Goal: Task Accomplishment & Management: Complete application form

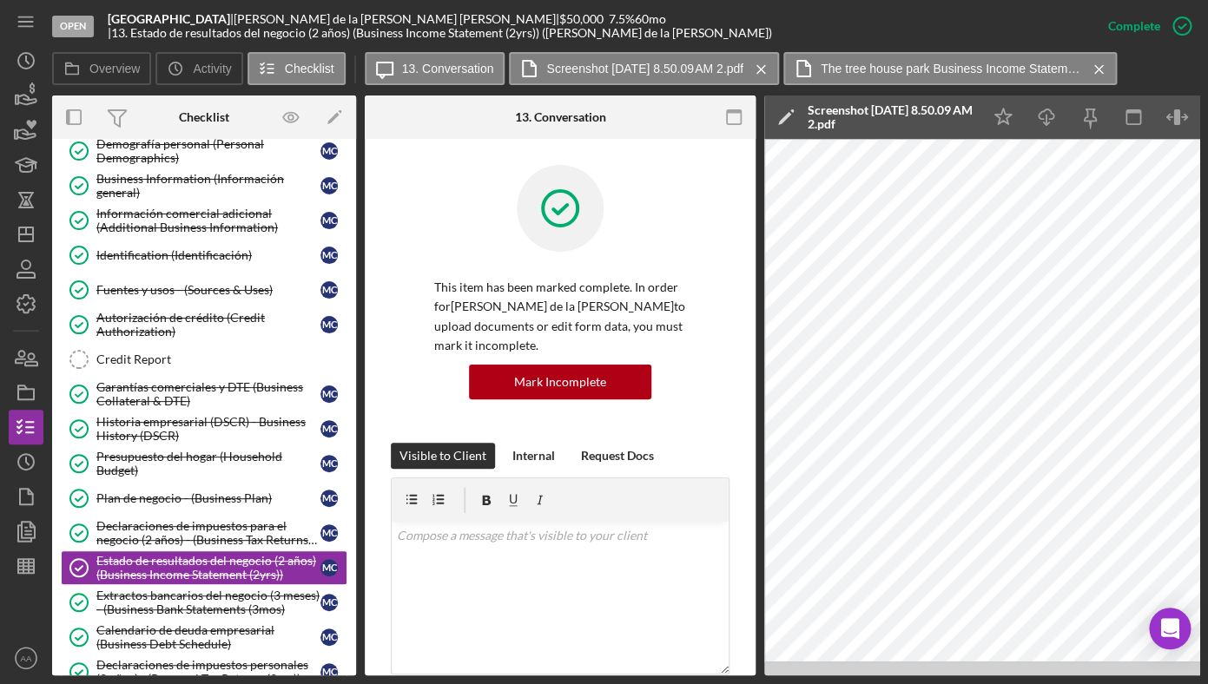
scroll to position [389, 0]
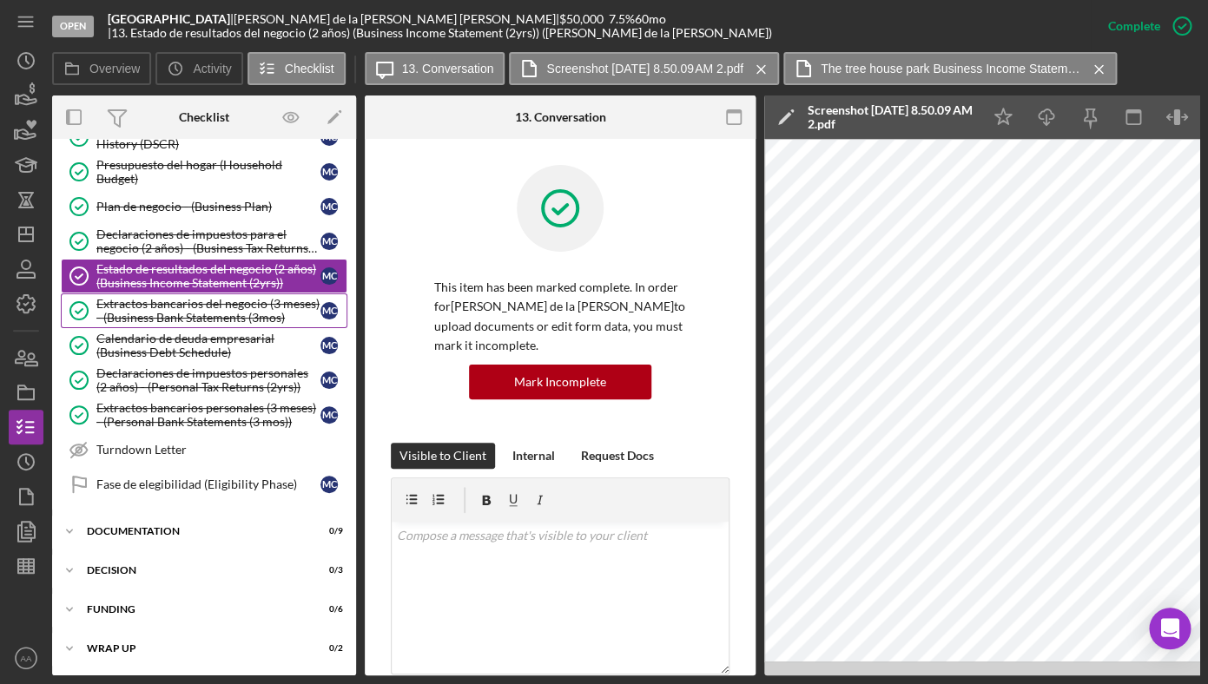
click at [228, 305] on div "Extractos bancarios del negocio (3 meses) - (Business Bank Statements (3mos)" at bounding box center [208, 311] width 224 height 28
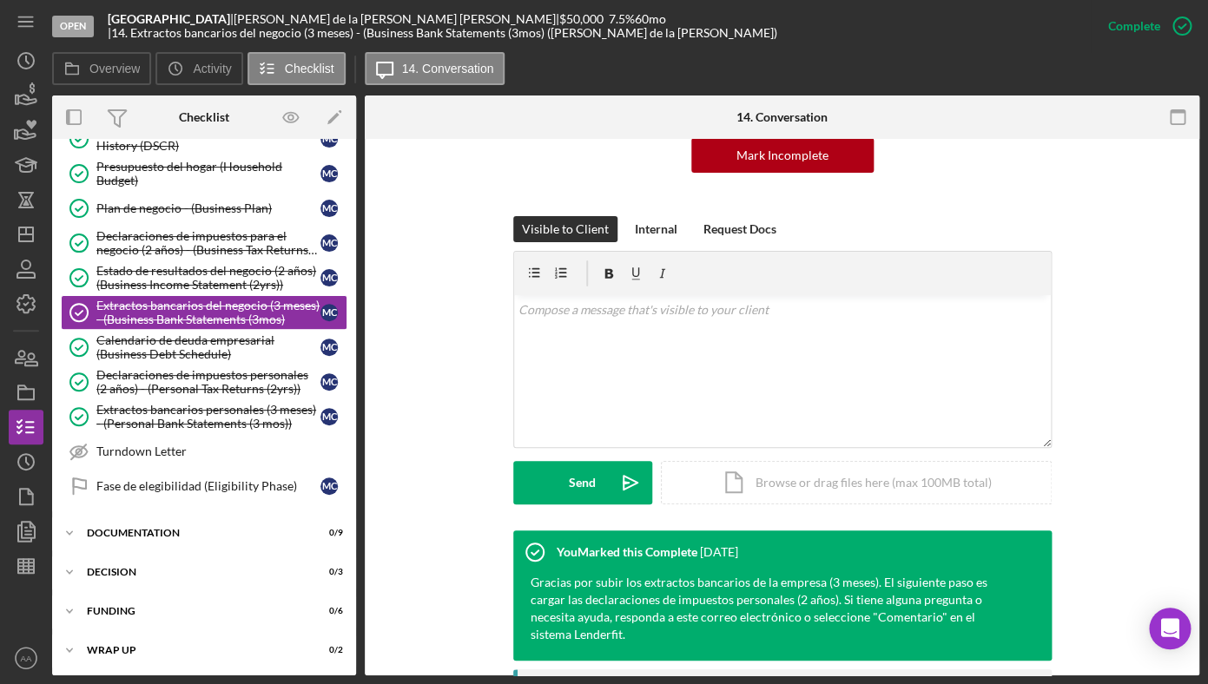
scroll to position [222, 0]
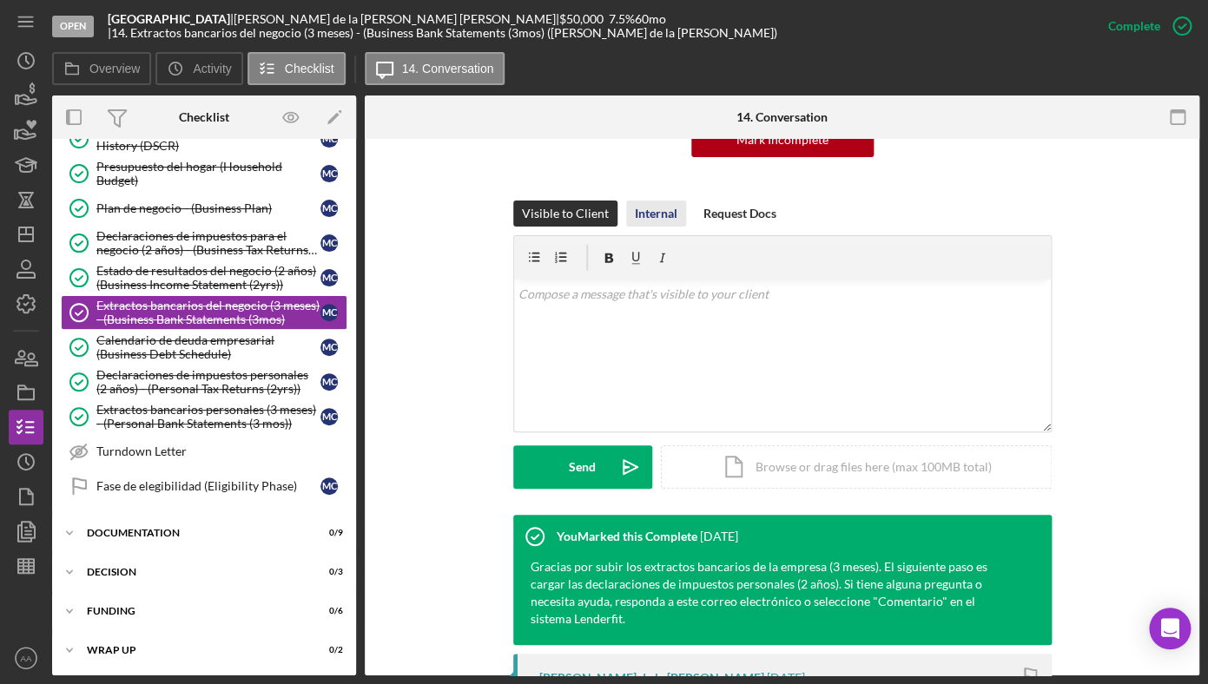
click at [626, 202] on button "Internal" at bounding box center [656, 214] width 60 height 26
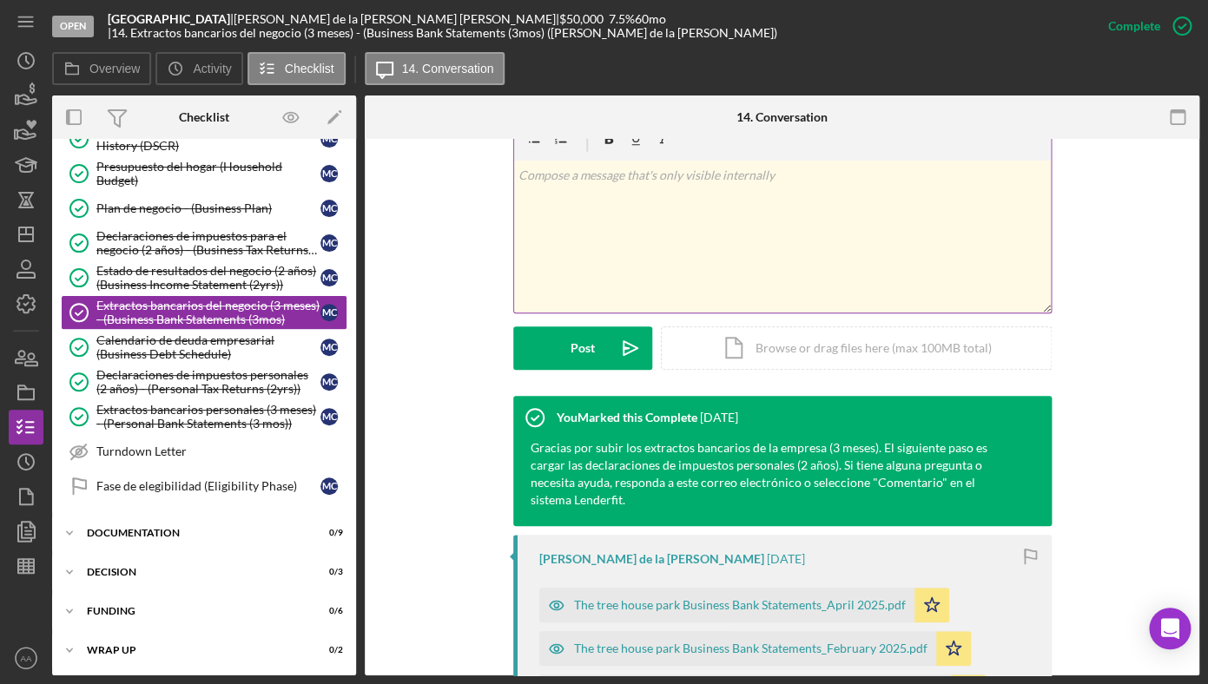
scroll to position [387, 0]
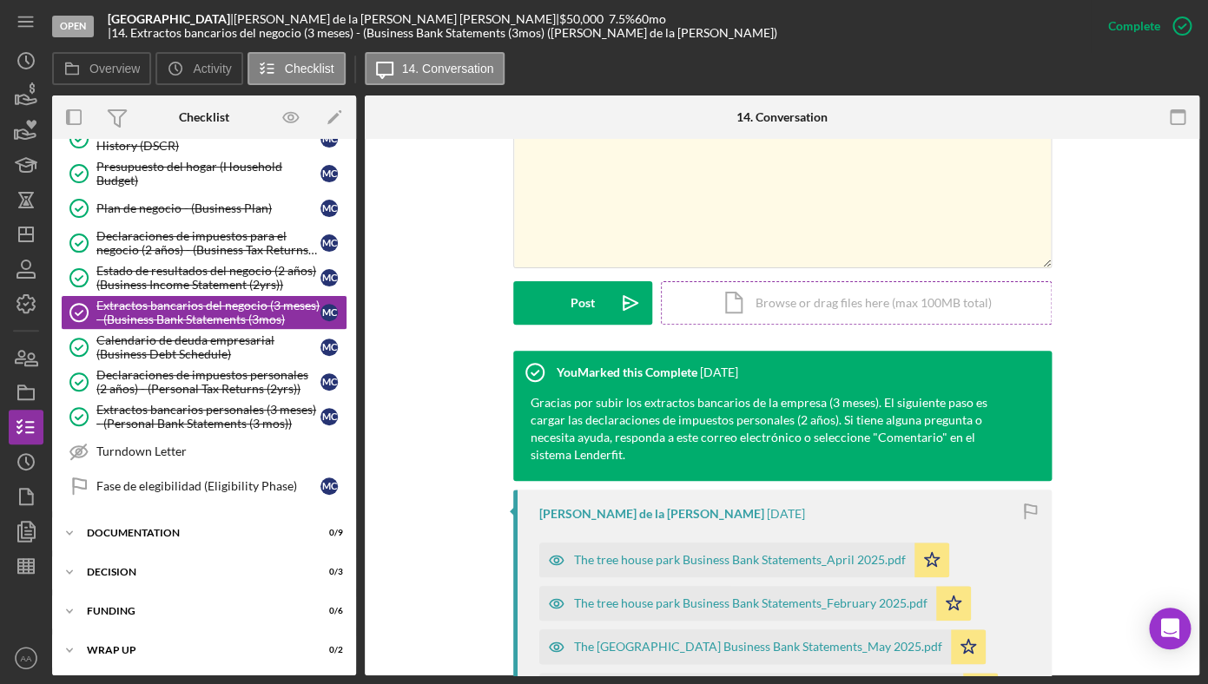
click at [753, 297] on div "Icon/Document Browse or drag files here (max 100MB total) Tap to choose files o…" at bounding box center [856, 302] width 391 height 43
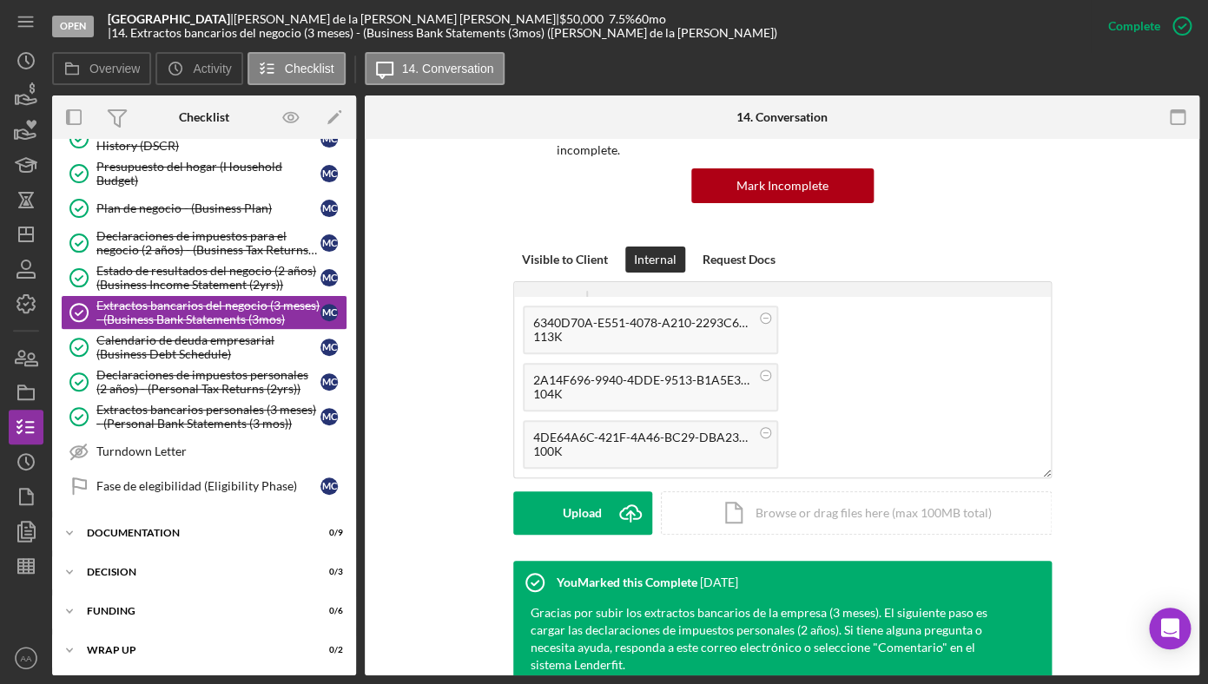
scroll to position [109, 0]
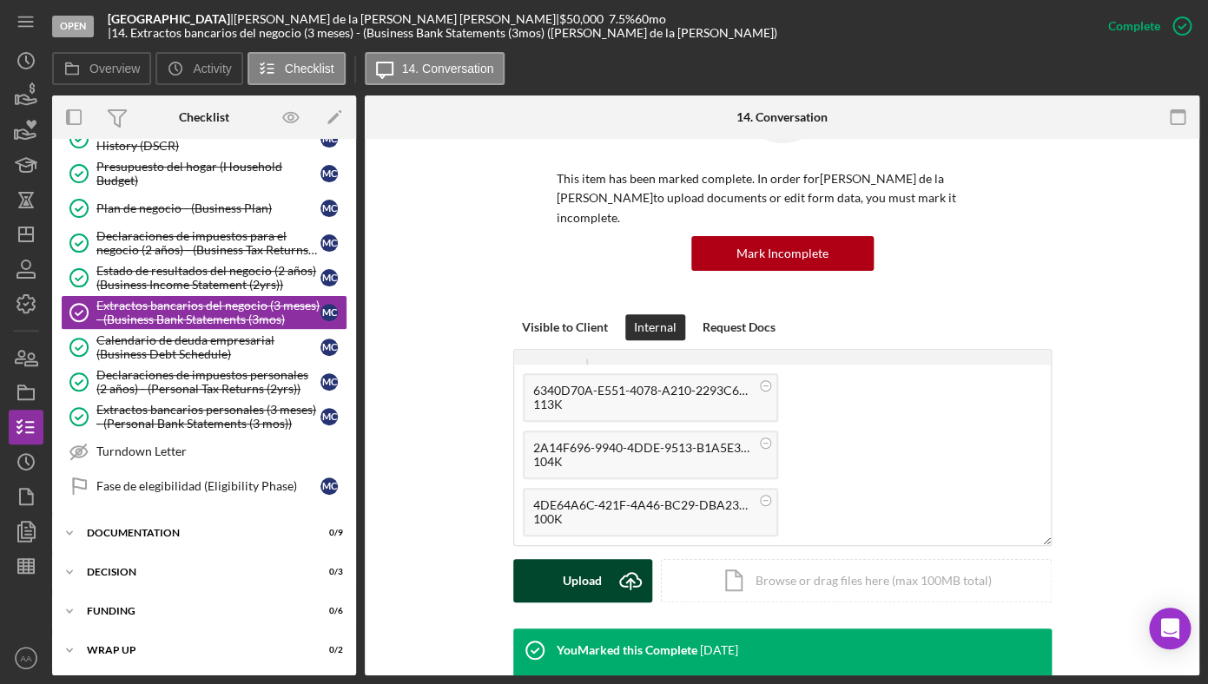
click at [589, 567] on div "Upload" at bounding box center [582, 580] width 39 height 43
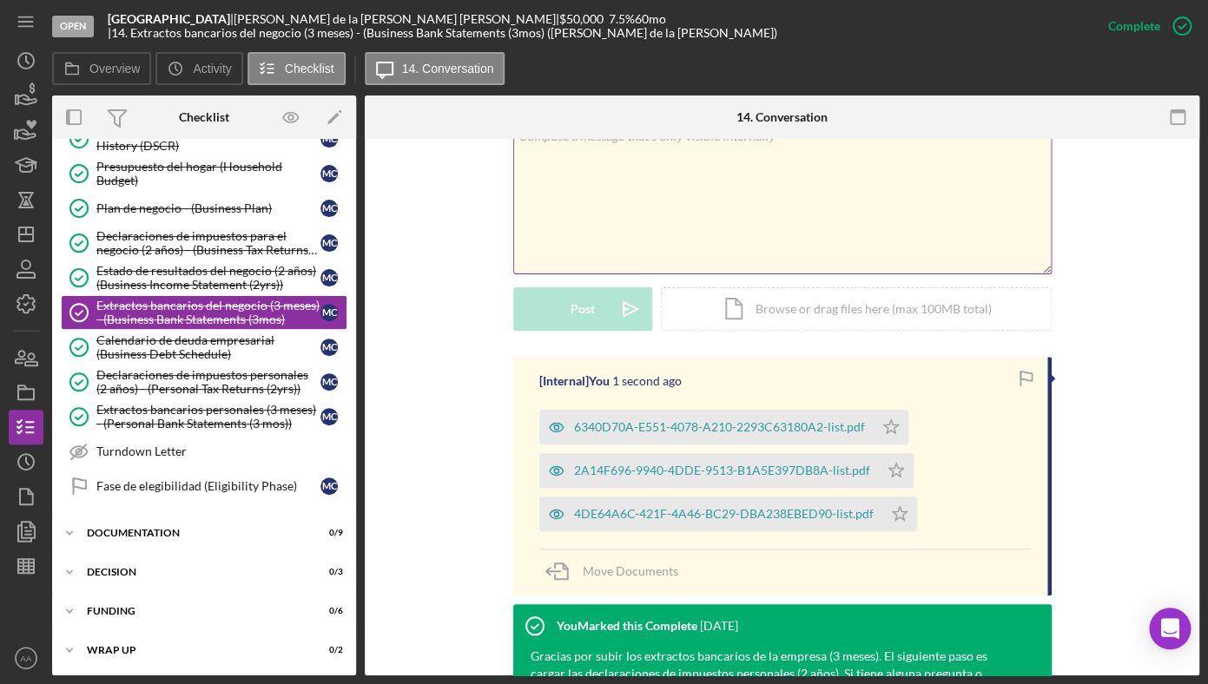
scroll to position [412, 0]
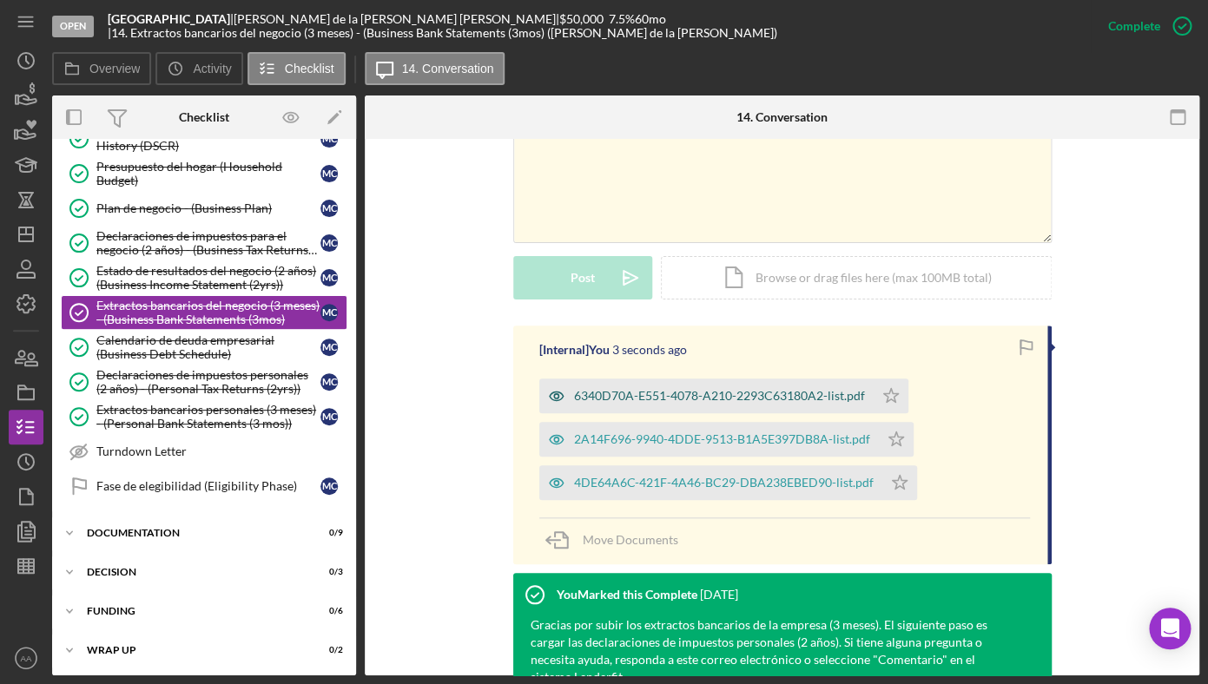
click at [706, 389] on div "6340D70A-E551-4078-A210-2293C63180A2-list.pdf" at bounding box center [719, 396] width 291 height 14
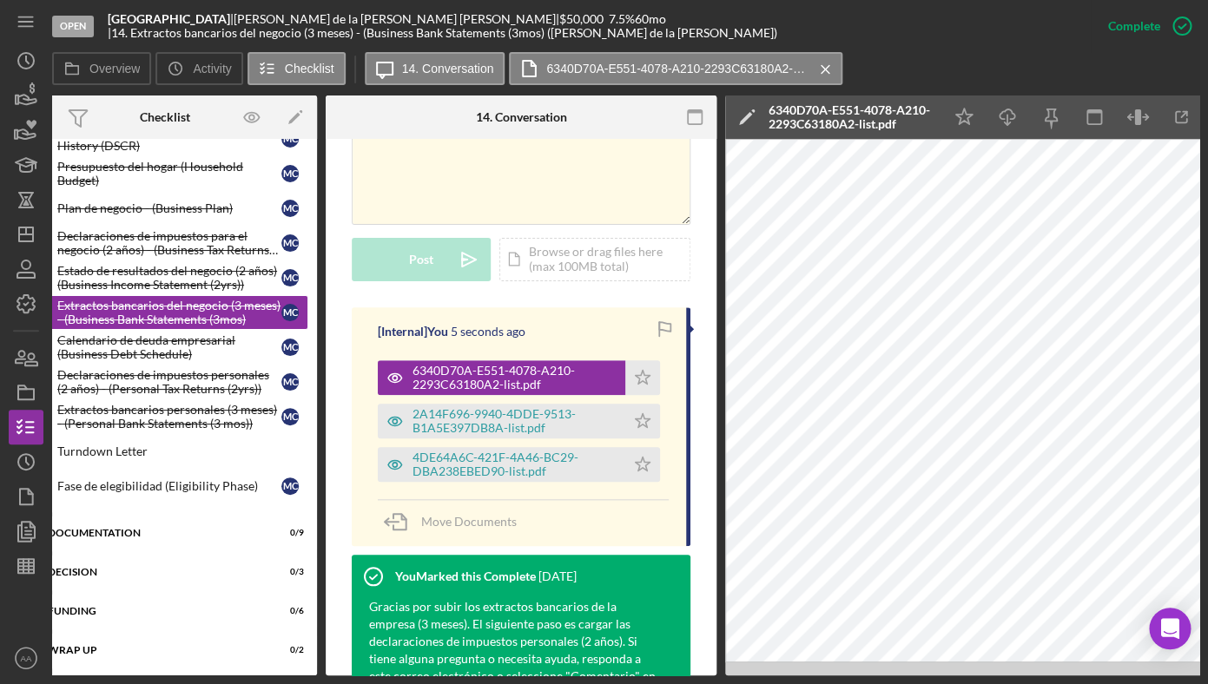
scroll to position [0, 86]
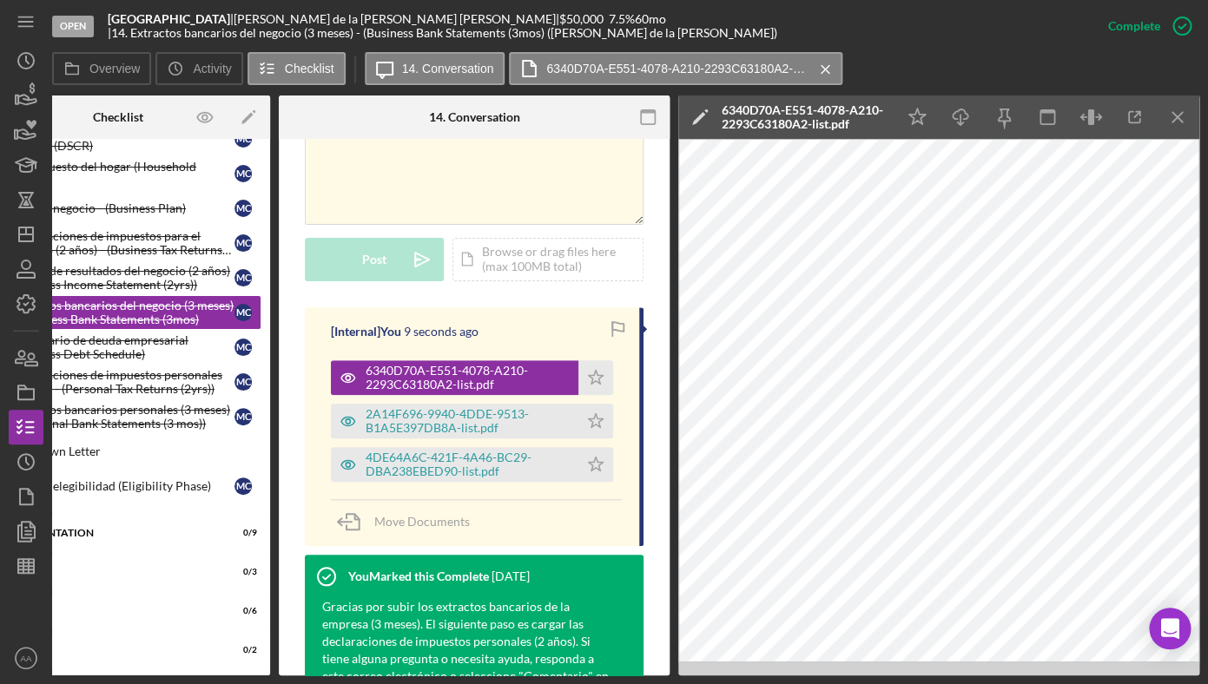
click at [789, 121] on div "6340D70A-E551-4078-A210-2293C63180A2-list.pdf" at bounding box center [804, 117] width 165 height 28
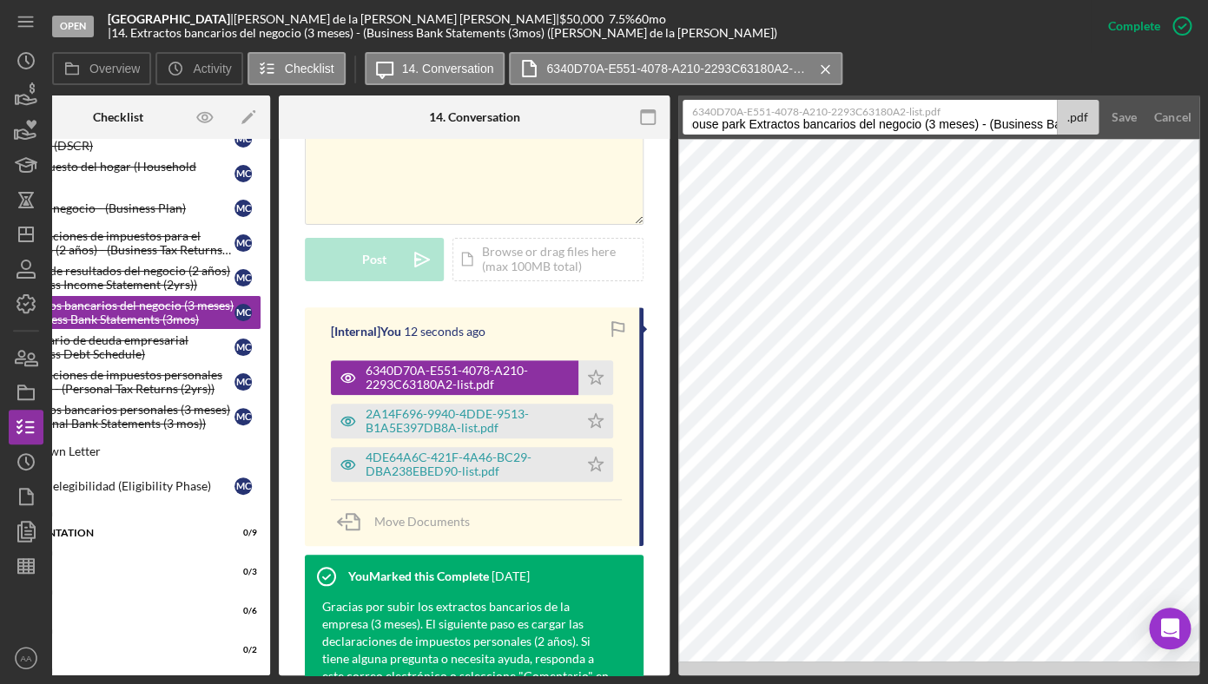
scroll to position [0, 235]
drag, startPoint x: 804, startPoint y: 124, endPoint x: 1140, endPoint y: 122, distance: 336.2
click at [1057, 125] on input "The tree house park Extractos bancarios del negocio (3 meses) - (Business Bank …" at bounding box center [870, 117] width 374 height 35
type input "The tree house park_August 2025 Bank Statement"
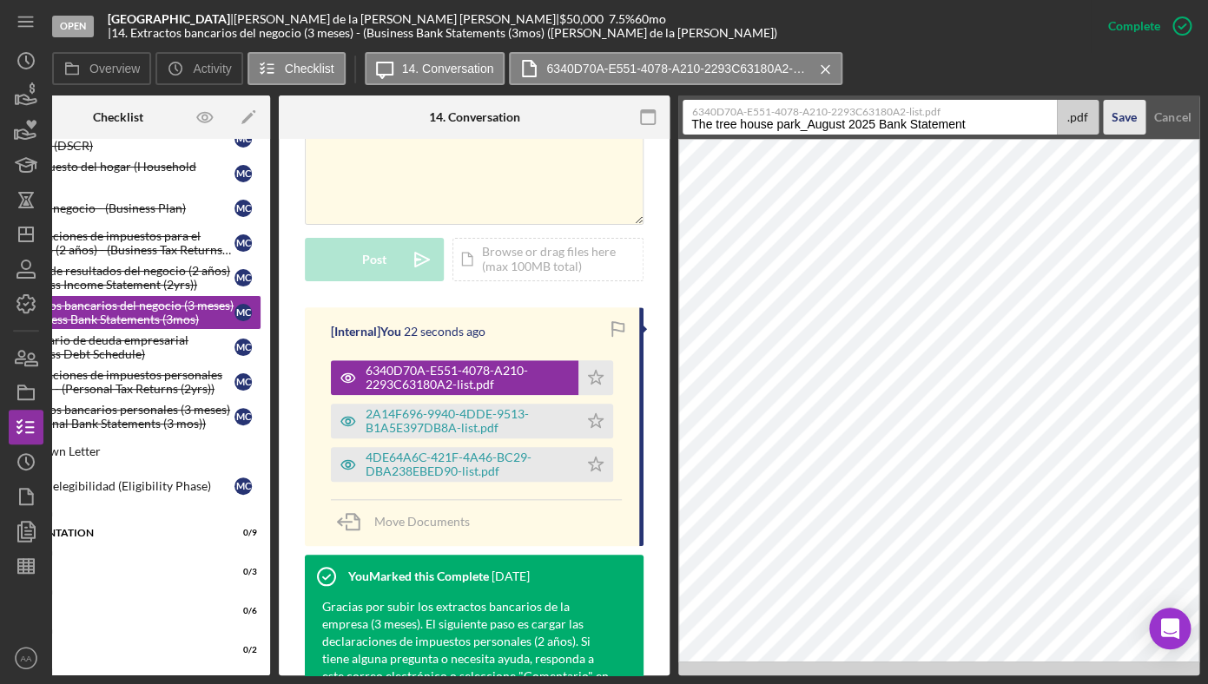
click at [1103, 100] on button "Save" at bounding box center [1124, 117] width 43 height 35
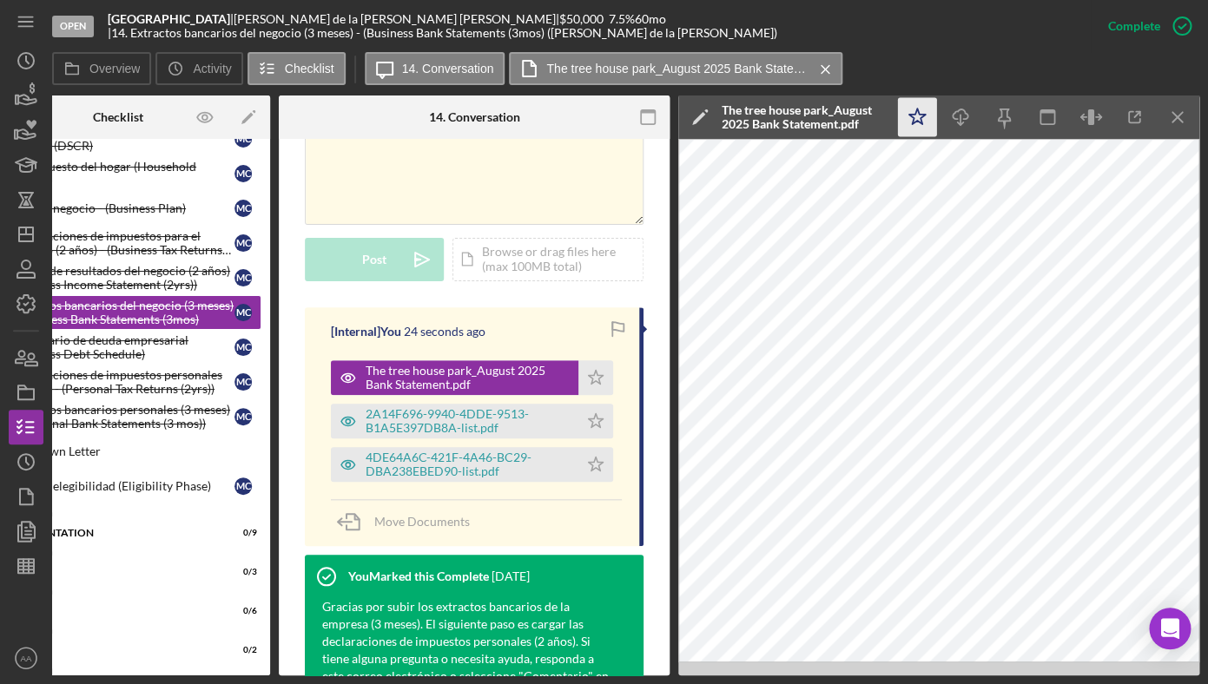
click at [910, 122] on icon "Icon/Star" at bounding box center [917, 117] width 39 height 39
click at [441, 422] on div "2A14F696-9940-4DDE-9513-B1A5E397DB8A-list.pdf" at bounding box center [468, 421] width 204 height 28
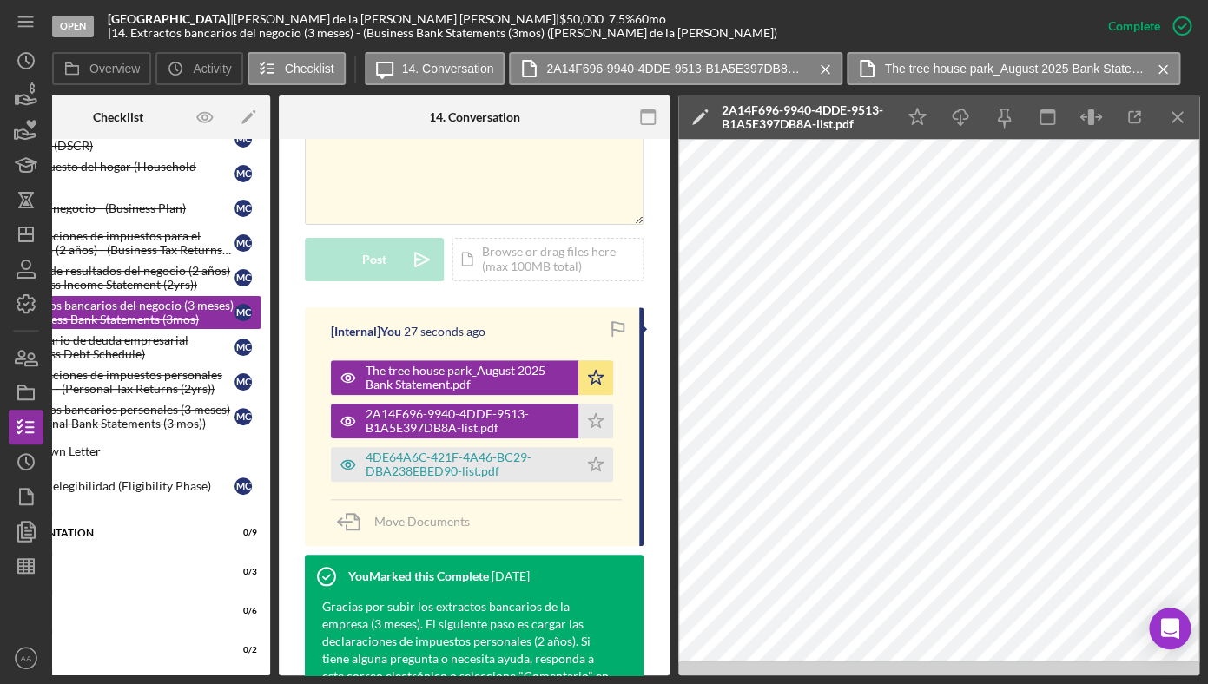
click at [792, 132] on div "2A14F696-9940-4DDE-9513-B1A5E397DB8A-list.pdf" at bounding box center [804, 117] width 165 height 43
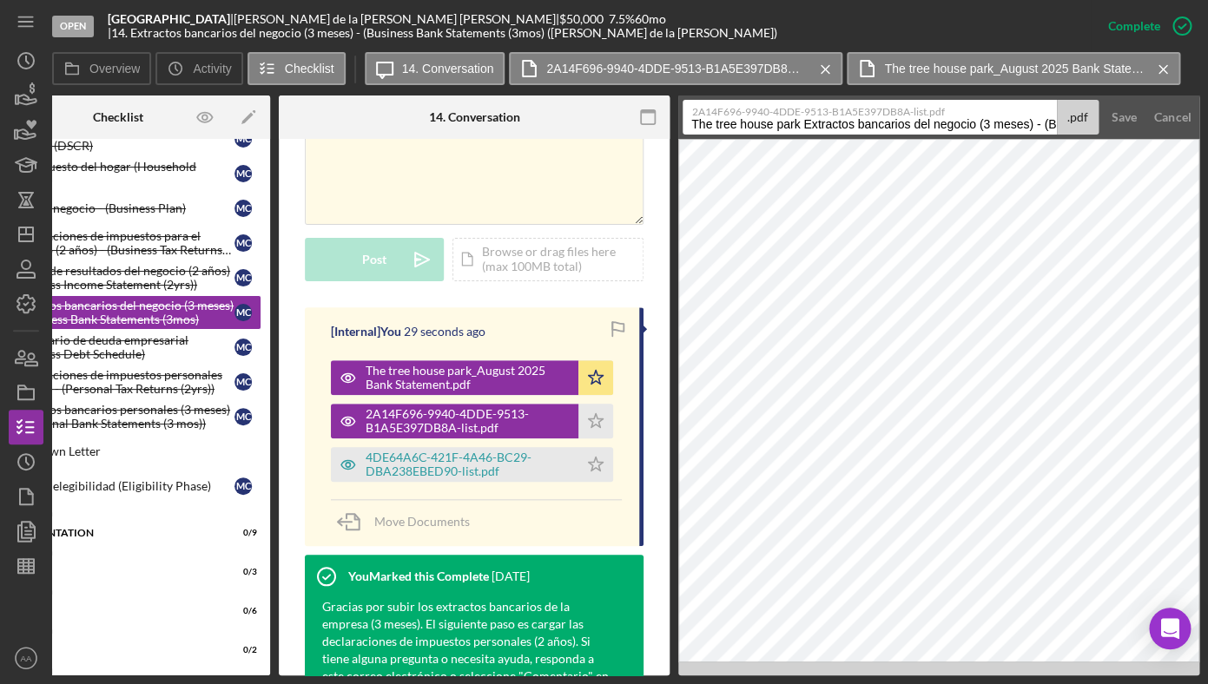
scroll to position [0, 235]
drag, startPoint x: 804, startPoint y: 127, endPoint x: 1393, endPoint y: 117, distance: 589.0
click at [1057, 117] on input "The tree house park Extractos bancarios del negocio (3 meses) - (Business Bank …" at bounding box center [870, 117] width 374 height 35
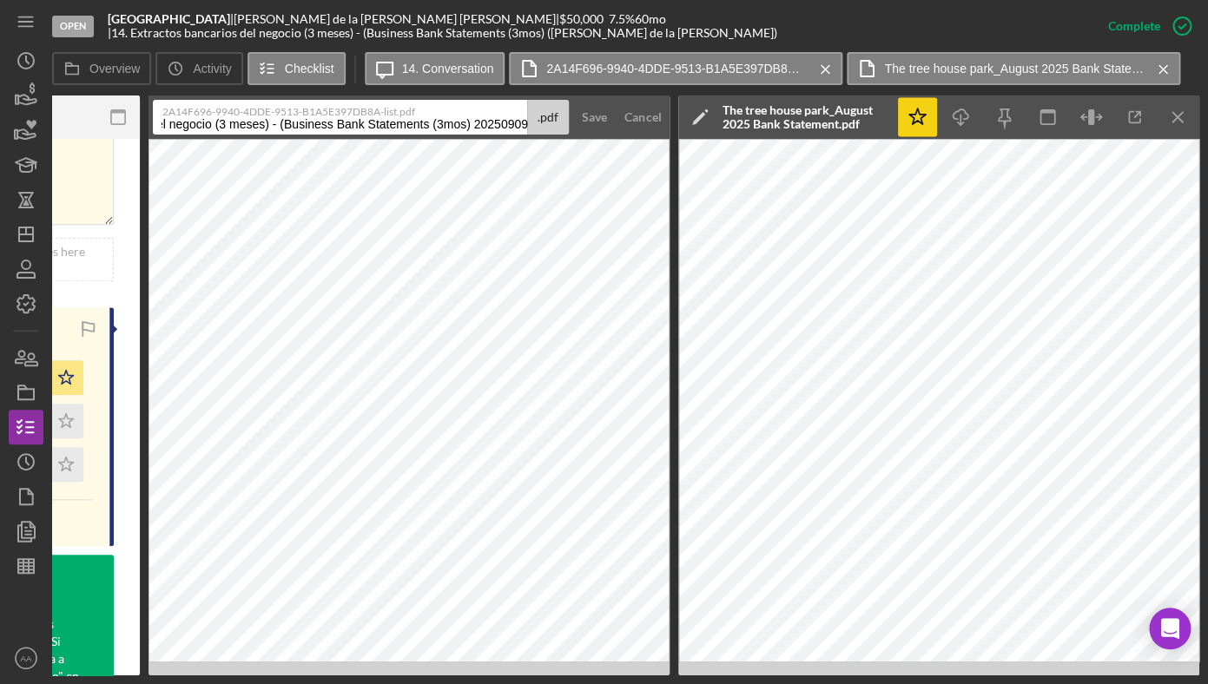
click at [323, 117] on label "2A14F696-9940-4DDE-9513-B1A5E397DB8A-list.pdf" at bounding box center [344, 109] width 364 height 17
click at [323, 117] on input "The tree house park Extractos bancarios del negocio (3 meses) - (Business Bank …" at bounding box center [340, 117] width 374 height 35
click at [327, 129] on input "The tree house park Extractos bancarios del negocio (3 meses) - (Business Bank …" at bounding box center [340, 117] width 374 height 35
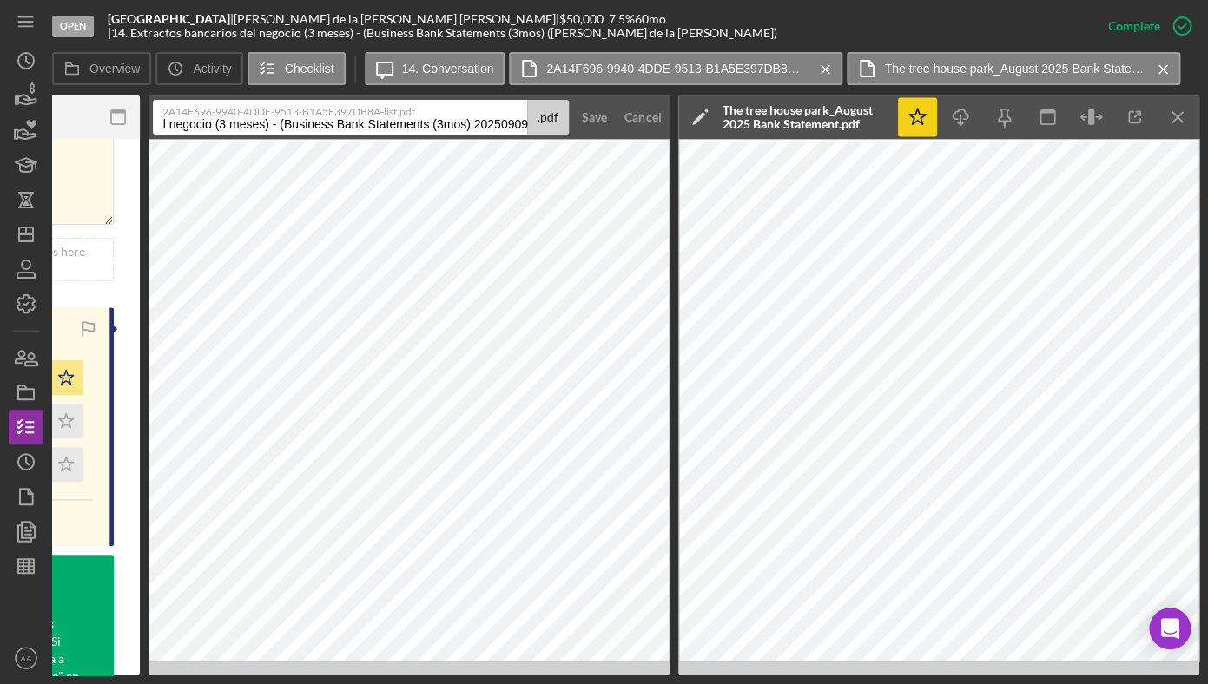
drag, startPoint x: 277, startPoint y: 127, endPoint x: 653, endPoint y: 126, distance: 376.1
click at [527, 126] on input "The tree house park Extractos bancarios del negocio (3 meses) - (Business Bank …" at bounding box center [340, 117] width 374 height 35
type input "The tree house park_Bank Statements _July 2025"
click at [573, 100] on button "Save" at bounding box center [594, 117] width 43 height 35
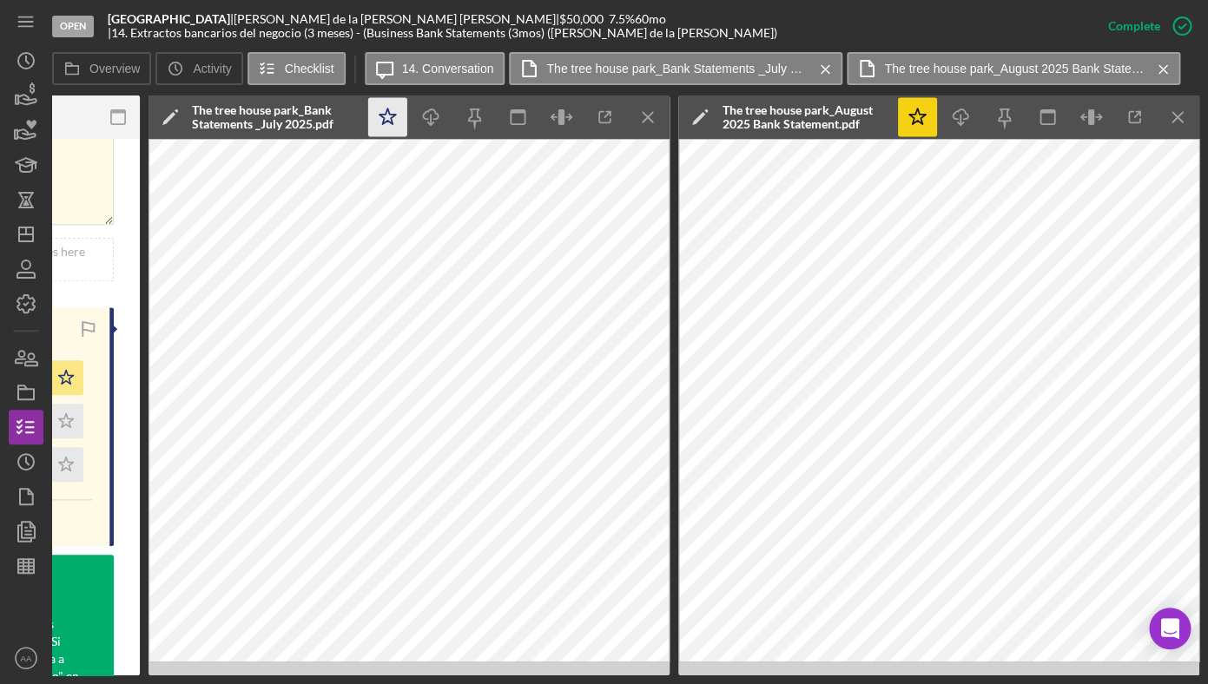
click at [380, 116] on polygon "button" at bounding box center [388, 117] width 17 height 16
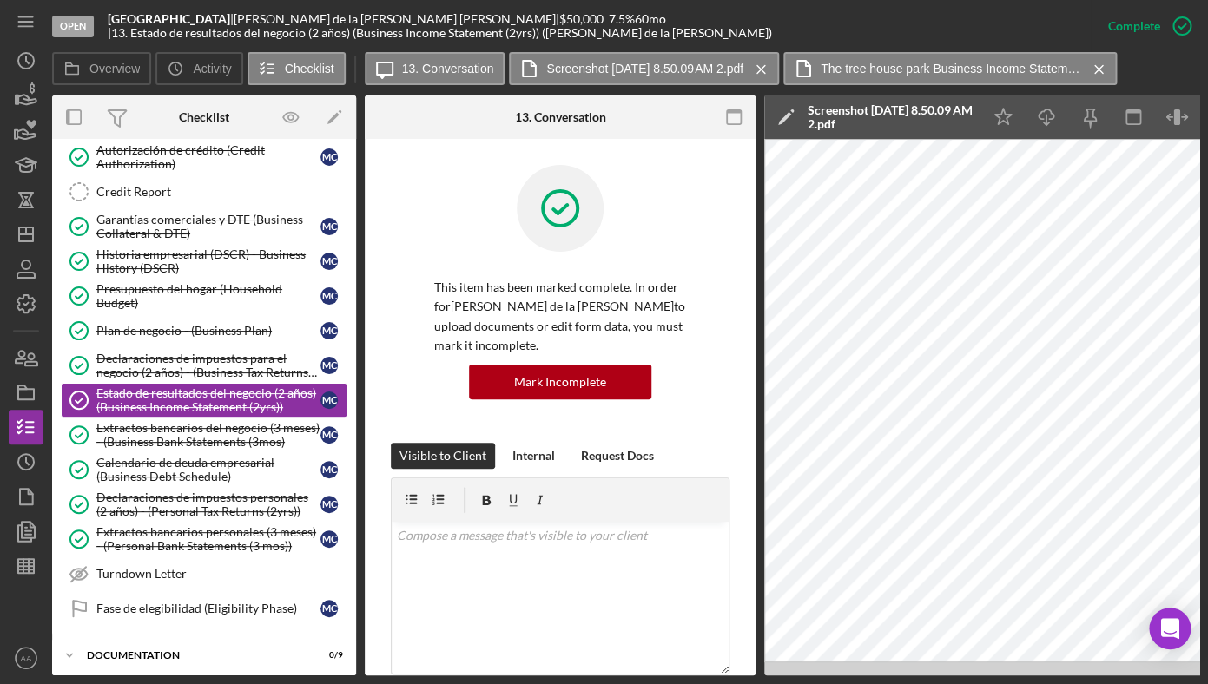
scroll to position [251, 0]
drag, startPoint x: 208, startPoint y: 448, endPoint x: 240, endPoint y: 443, distance: 32.6
click at [208, 448] on div "Extractos bancarios del negocio (3 meses) - (Business Bank Statements (3mos)" at bounding box center [208, 436] width 224 height 28
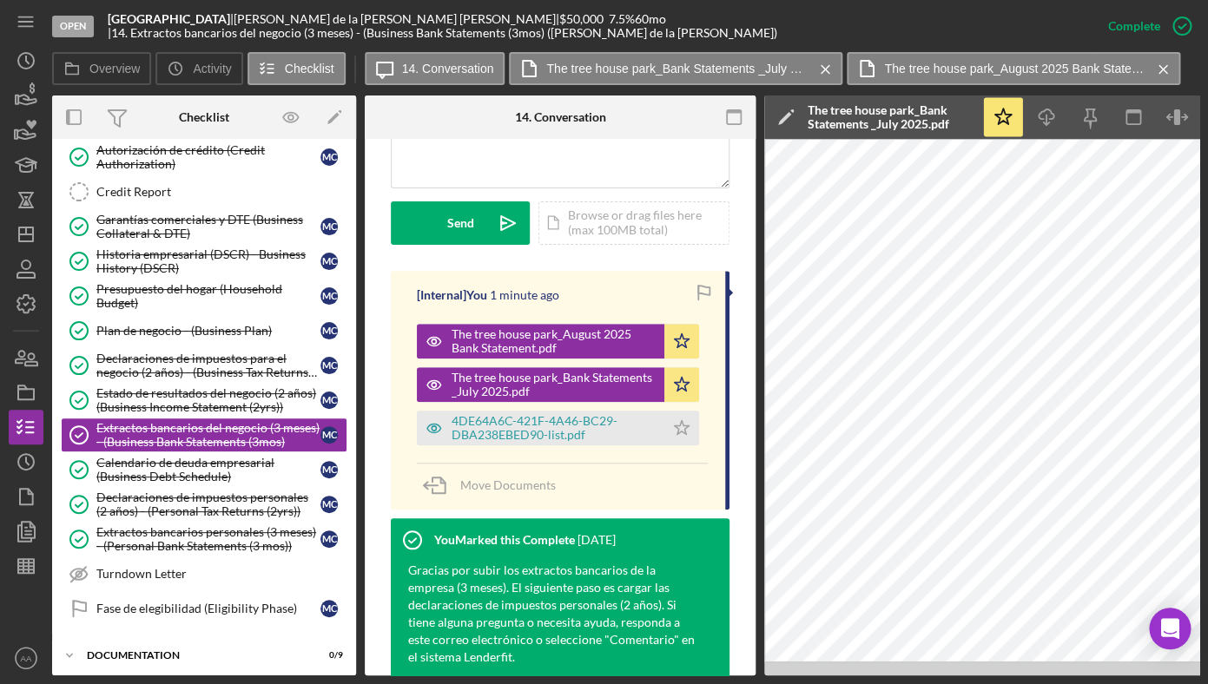
scroll to position [492, 0]
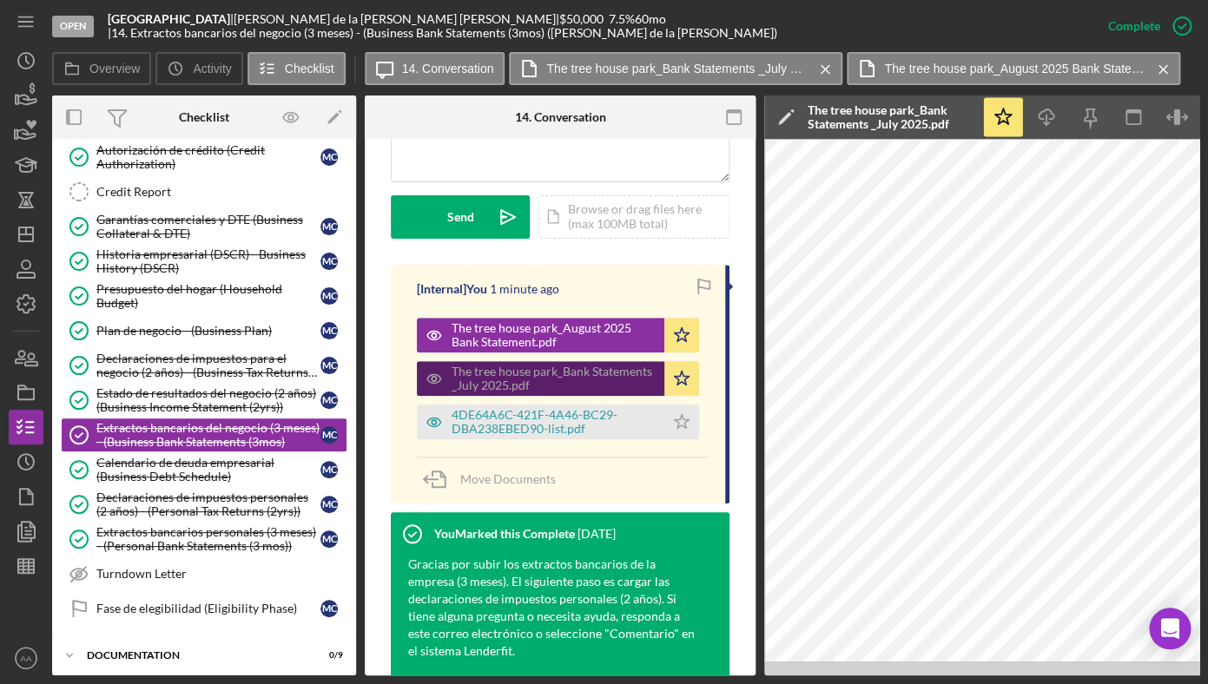
click at [543, 390] on div "The tree house park_Bank Statements _July 2025.pdf" at bounding box center [554, 379] width 204 height 28
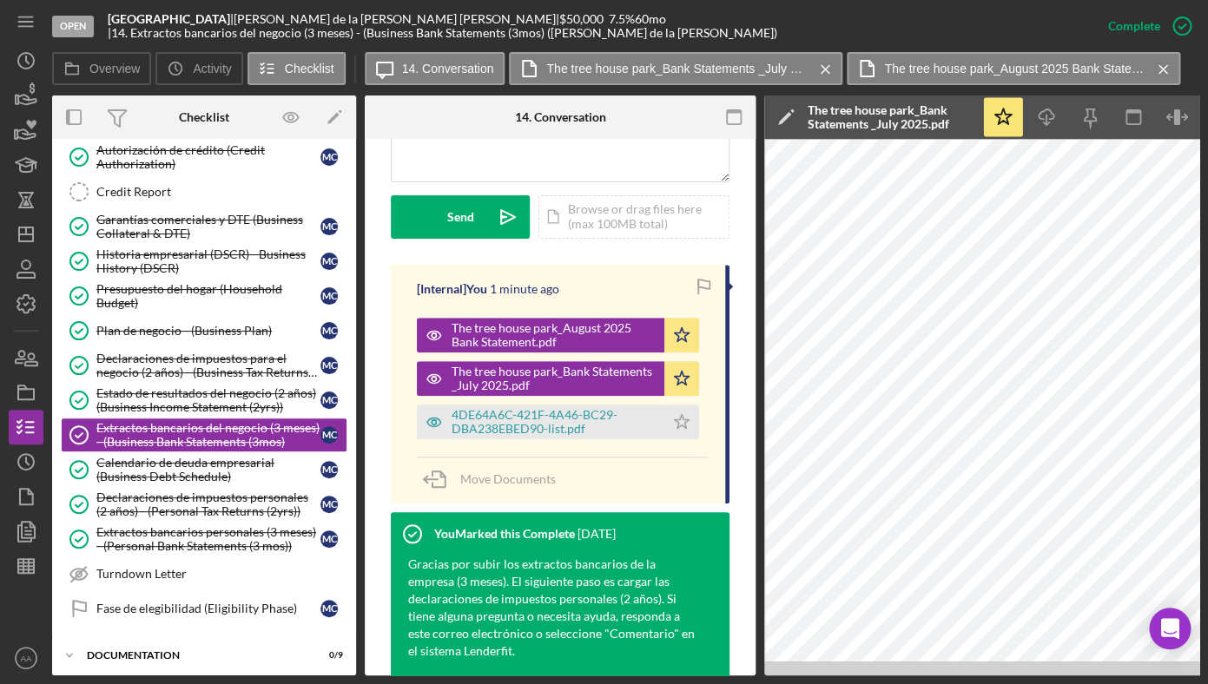
click at [883, 120] on div "The tree house park_Bank Statements _July 2025.pdf" at bounding box center [890, 117] width 165 height 28
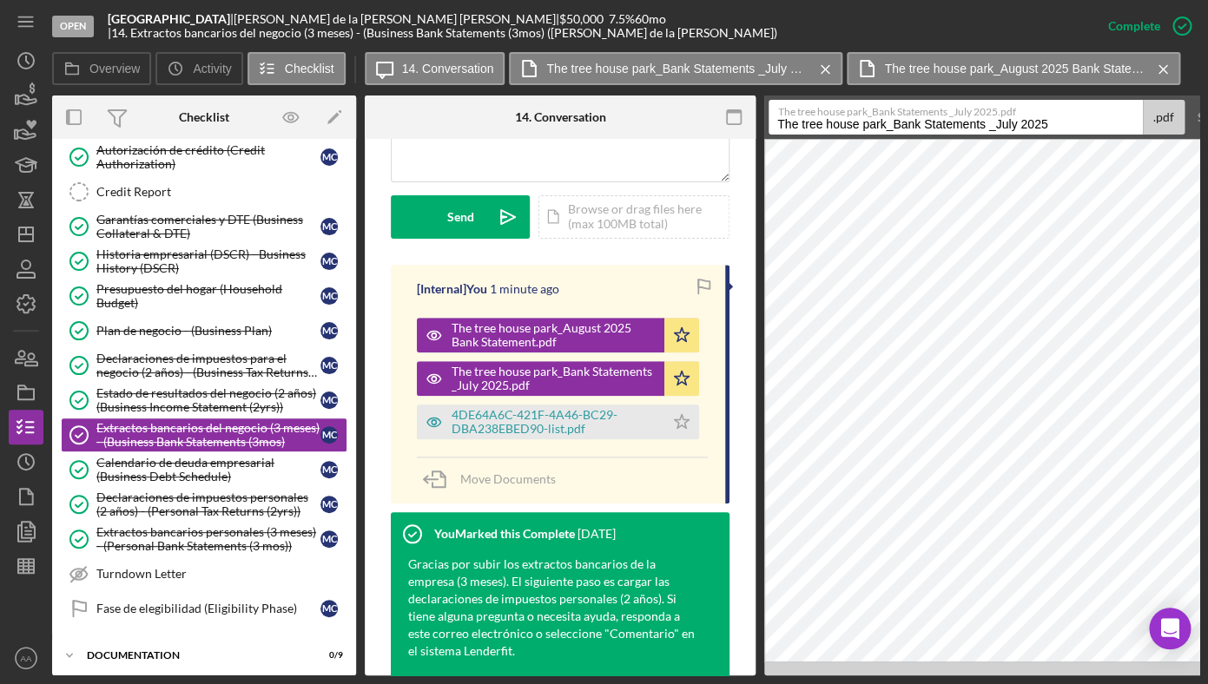
drag, startPoint x: 997, startPoint y: 128, endPoint x: 898, endPoint y: 125, distance: 99.1
click at [898, 125] on input "The tree house park_Bank Statements _July 2025" at bounding box center [956, 117] width 374 height 35
click at [917, 125] on input "The tree house park_July 2025" at bounding box center [956, 117] width 374 height 35
click at [967, 125] on input "The tree house park_July 2025" at bounding box center [956, 117] width 374 height 35
type input "The tree house park_July 2025 Bank Statement"
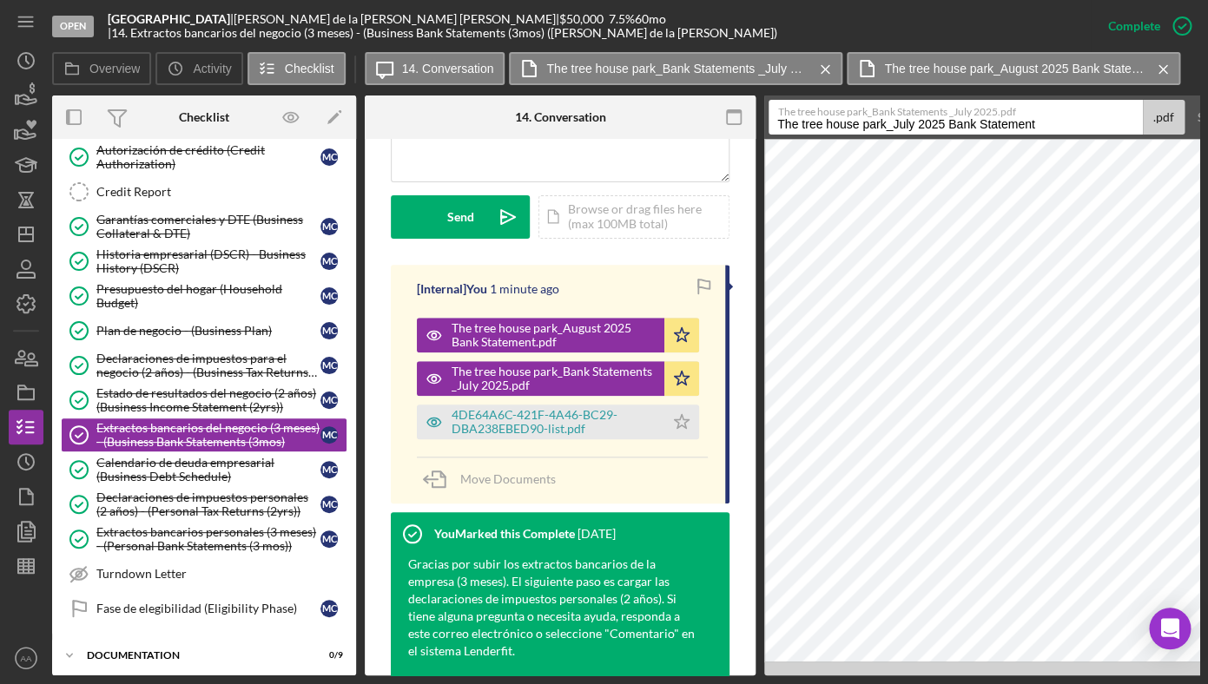
click at [1189, 100] on button "Save" at bounding box center [1210, 117] width 43 height 35
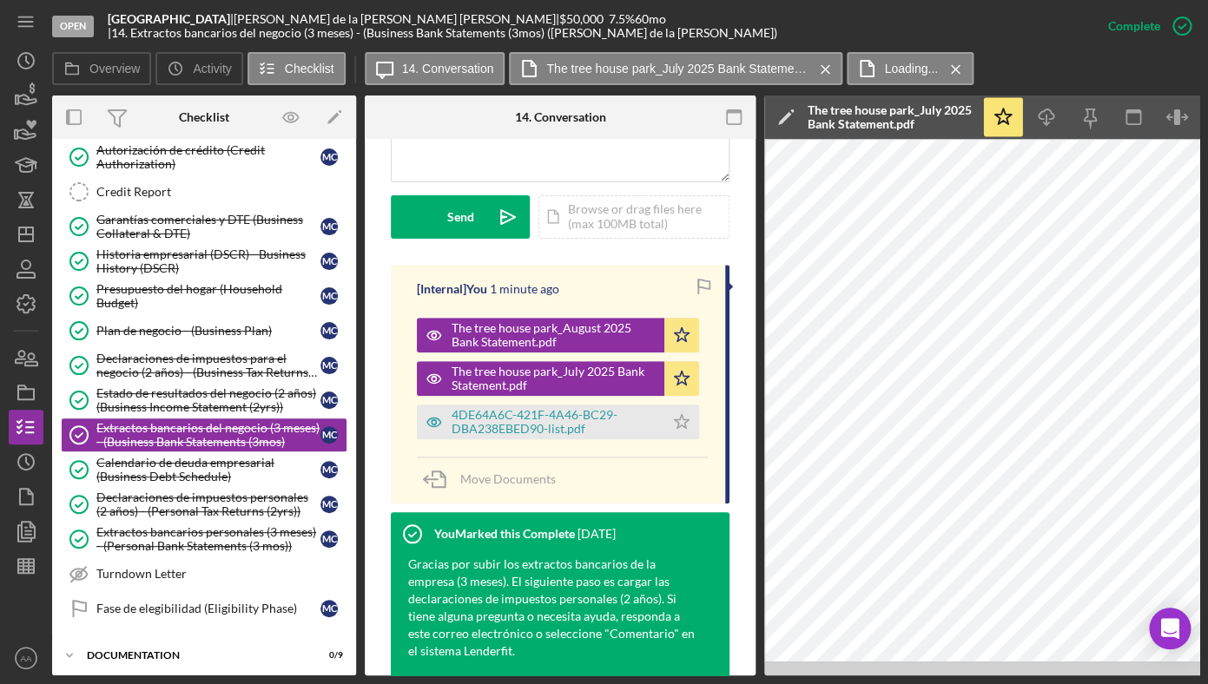
click at [567, 440] on div "[Internal] You 1 minute ago The tree house park_August 2025 Bank Statement.pdf …" at bounding box center [560, 384] width 339 height 239
click at [566, 427] on div "4DE64A6C-421F-4A46-BC29-DBA238EBED90-list.pdf" at bounding box center [554, 422] width 204 height 28
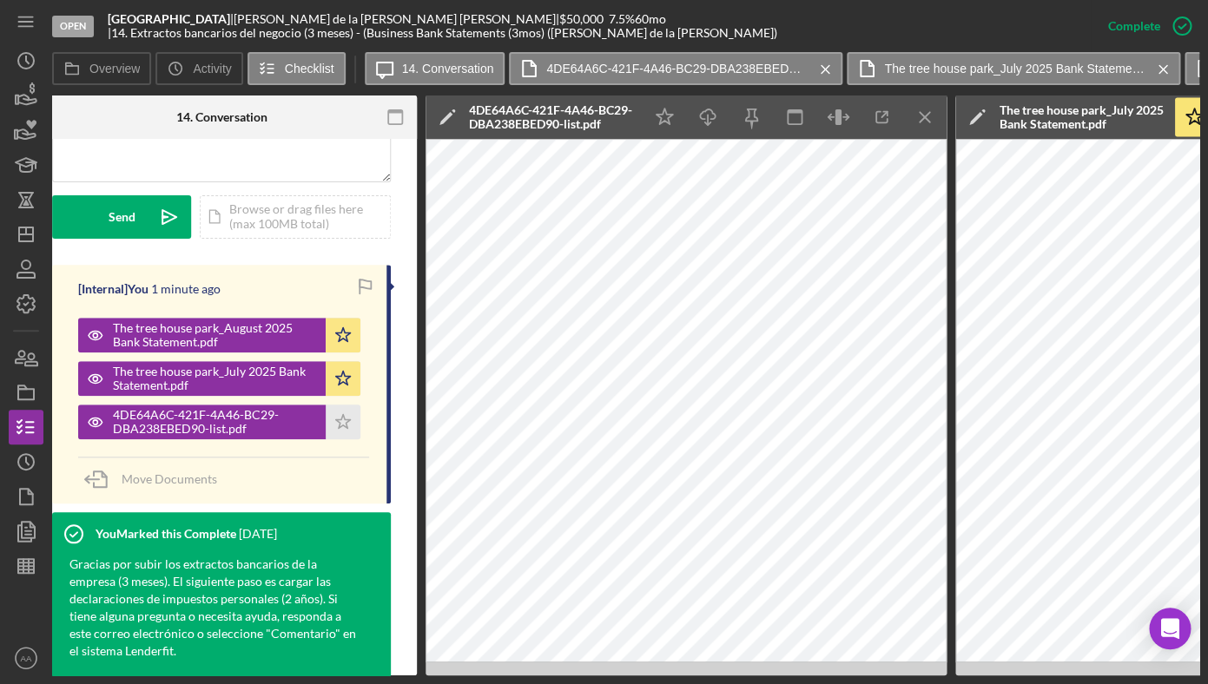
scroll to position [0, 523]
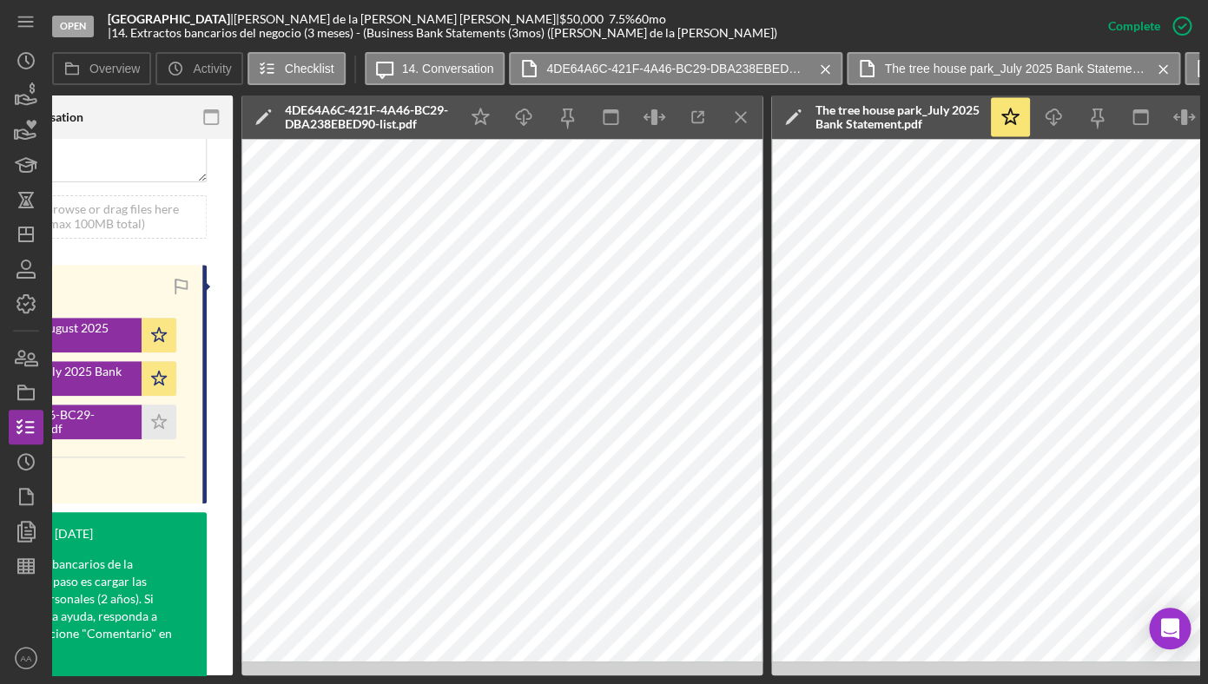
click at [341, 122] on div "4DE64A6C-421F-4A46-BC29-DBA238EBED90-list.pdf" at bounding box center [367, 117] width 165 height 28
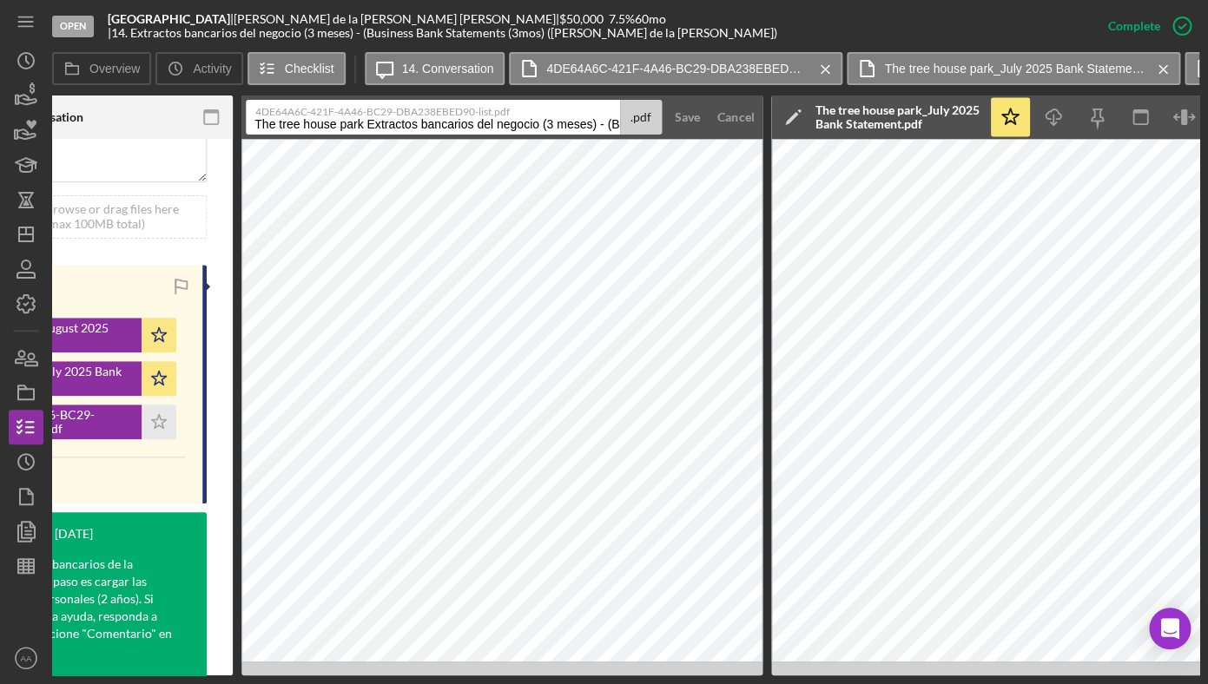
click at [373, 122] on input "The tree house park Extractos bancarios del negocio (3 meses) - (Business Bank …" at bounding box center [433, 117] width 374 height 35
drag, startPoint x: 369, startPoint y: 124, endPoint x: 843, endPoint y: 129, distance: 474.3
click at [620, 129] on input "The tree house park Extractos bancarios del negocio (3 meses) - (Business Bank …" at bounding box center [433, 117] width 374 height 35
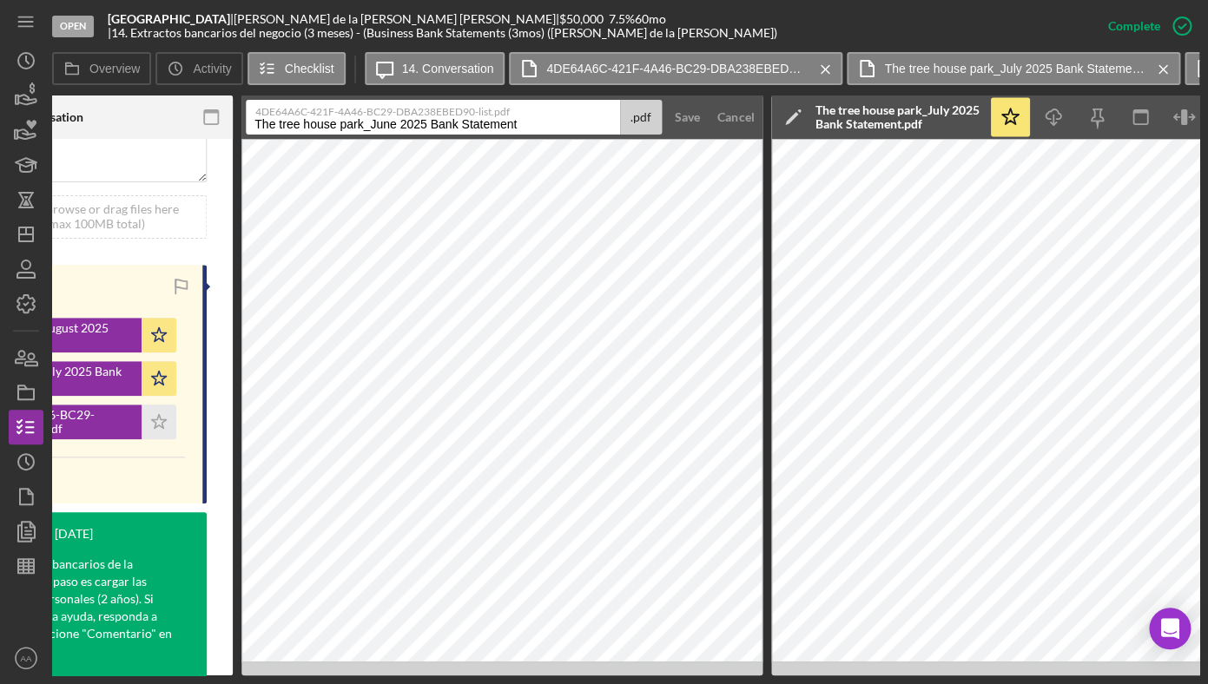
type input "The tree house park_June 2025 Bank Statement"
click at [666, 100] on button "Save" at bounding box center [687, 117] width 43 height 35
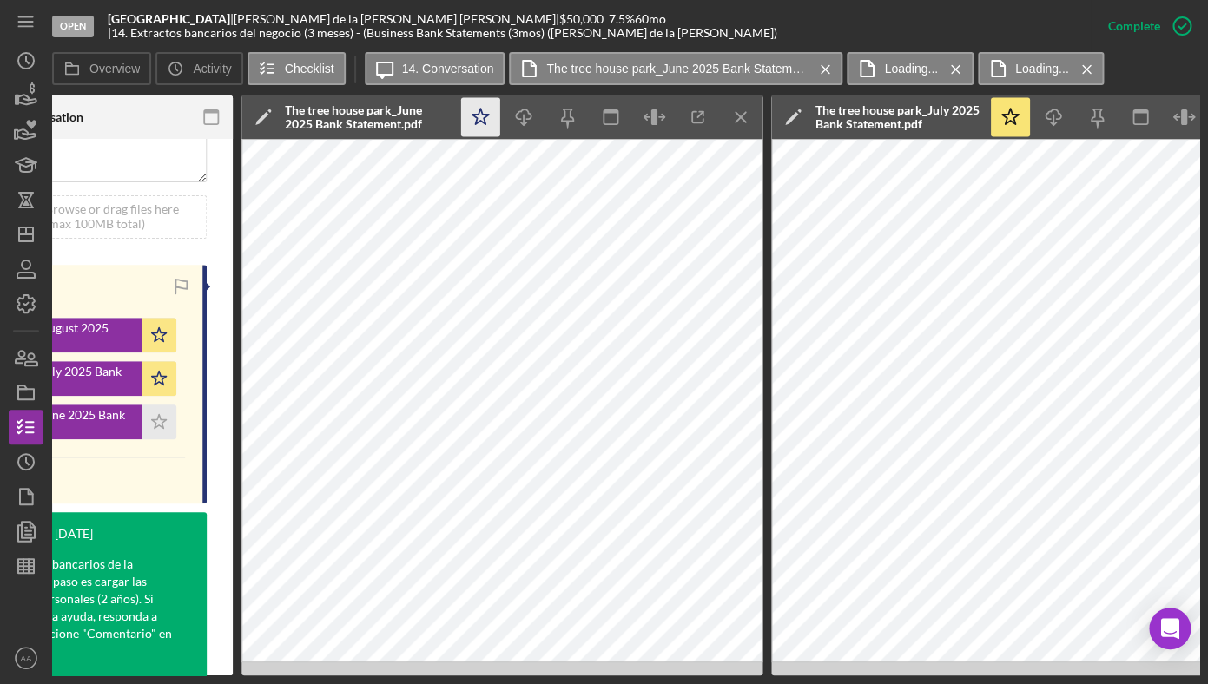
click at [492, 121] on icon "Icon/Star" at bounding box center [480, 117] width 39 height 39
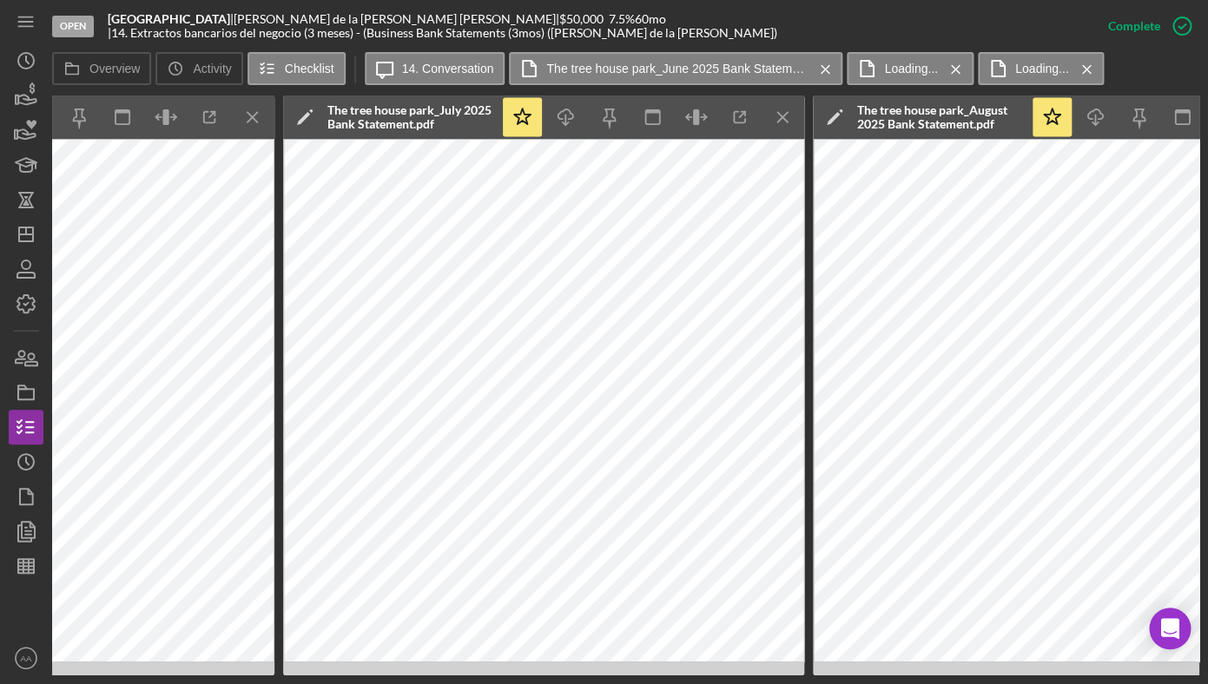
scroll to position [0, 1146]
